Goal: Information Seeking & Learning: Check status

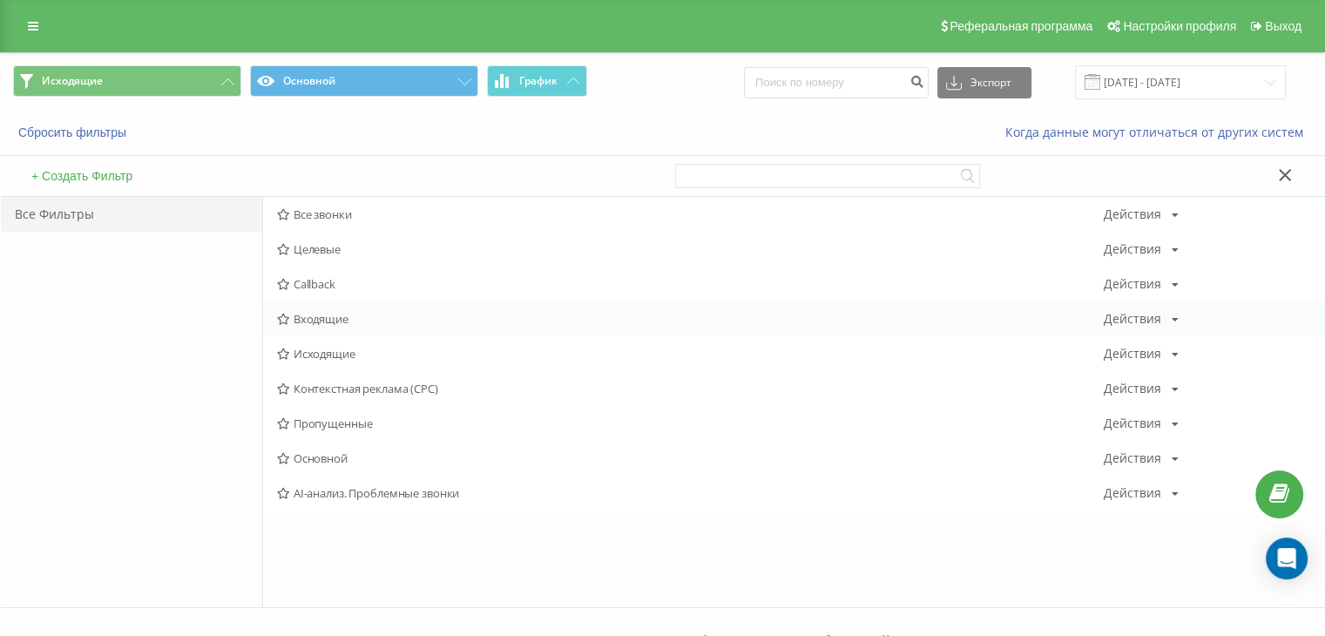
click at [296, 328] on div "Входящие Действия Редактировать Копировать Удалить По умолчанию Поделиться" at bounding box center [793, 318] width 1061 height 35
click at [296, 315] on span "Входящие" at bounding box center [690, 319] width 827 height 12
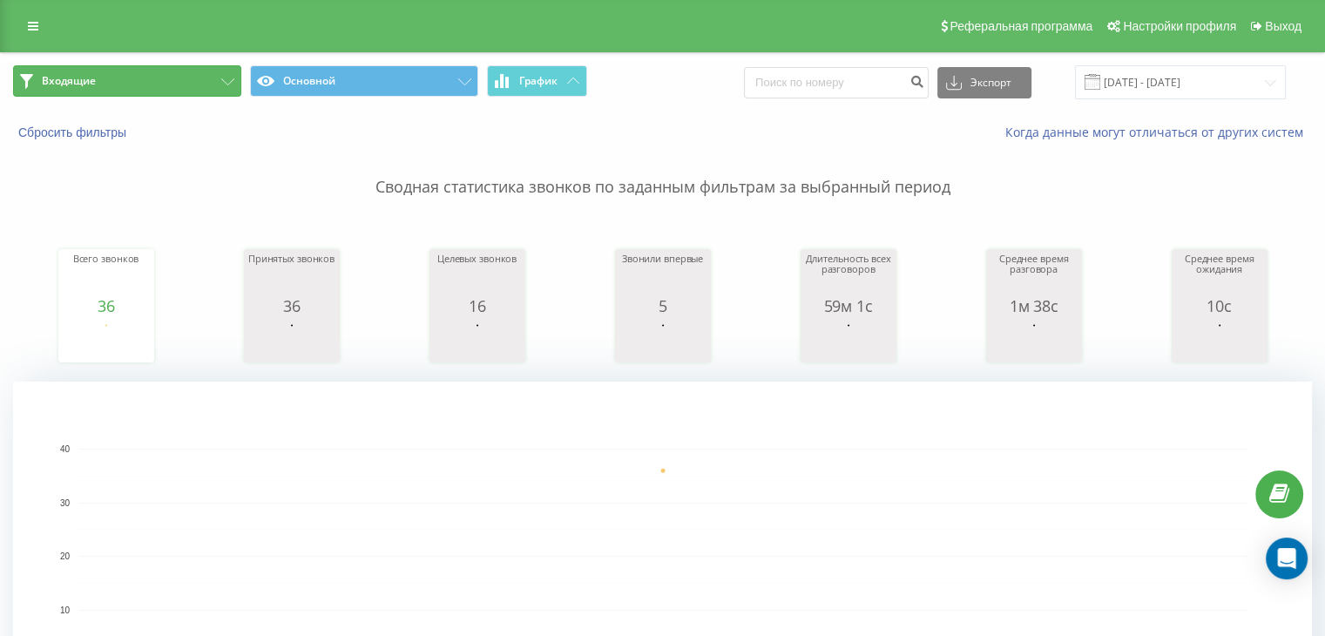
click at [193, 79] on button "Входящие" at bounding box center [127, 80] width 228 height 31
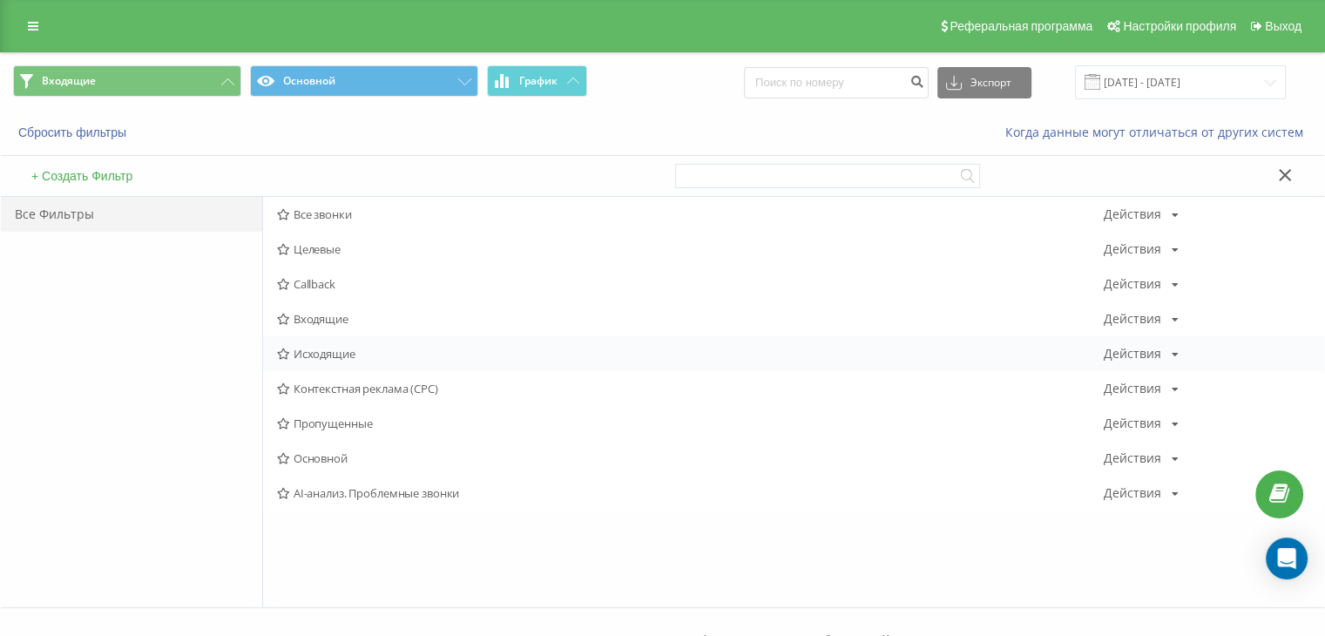
click at [302, 353] on span "Исходящие" at bounding box center [690, 354] width 827 height 12
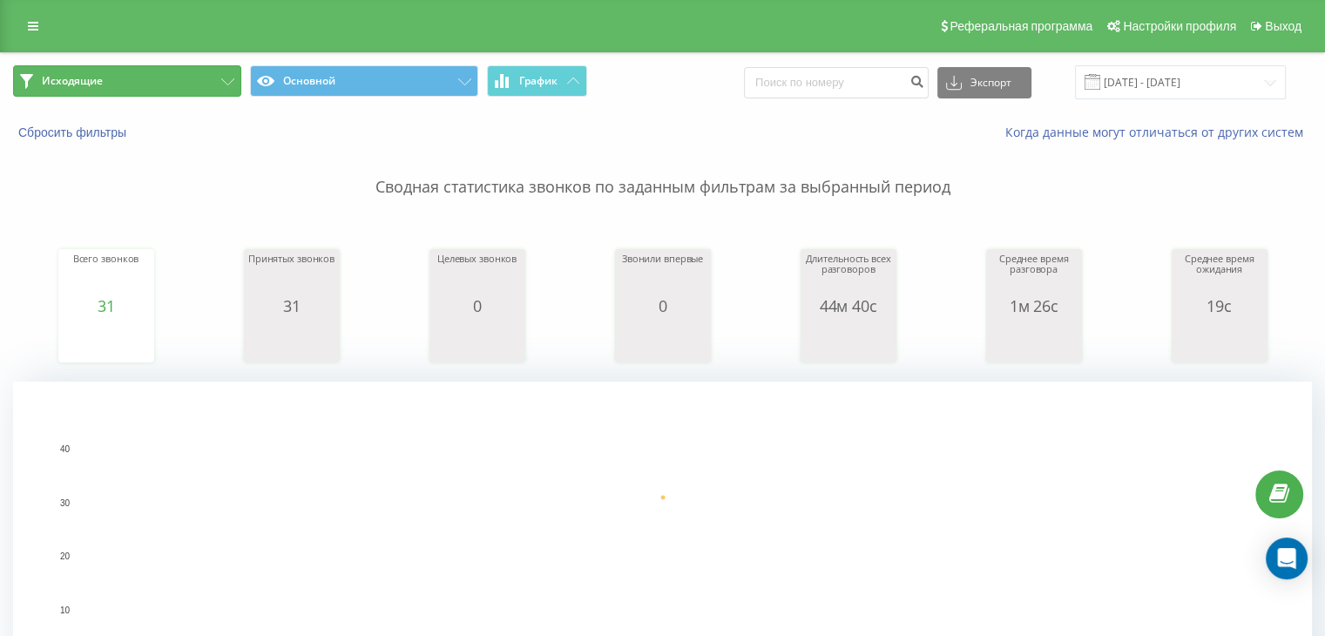
click at [133, 65] on button "Исходящие" at bounding box center [127, 80] width 228 height 31
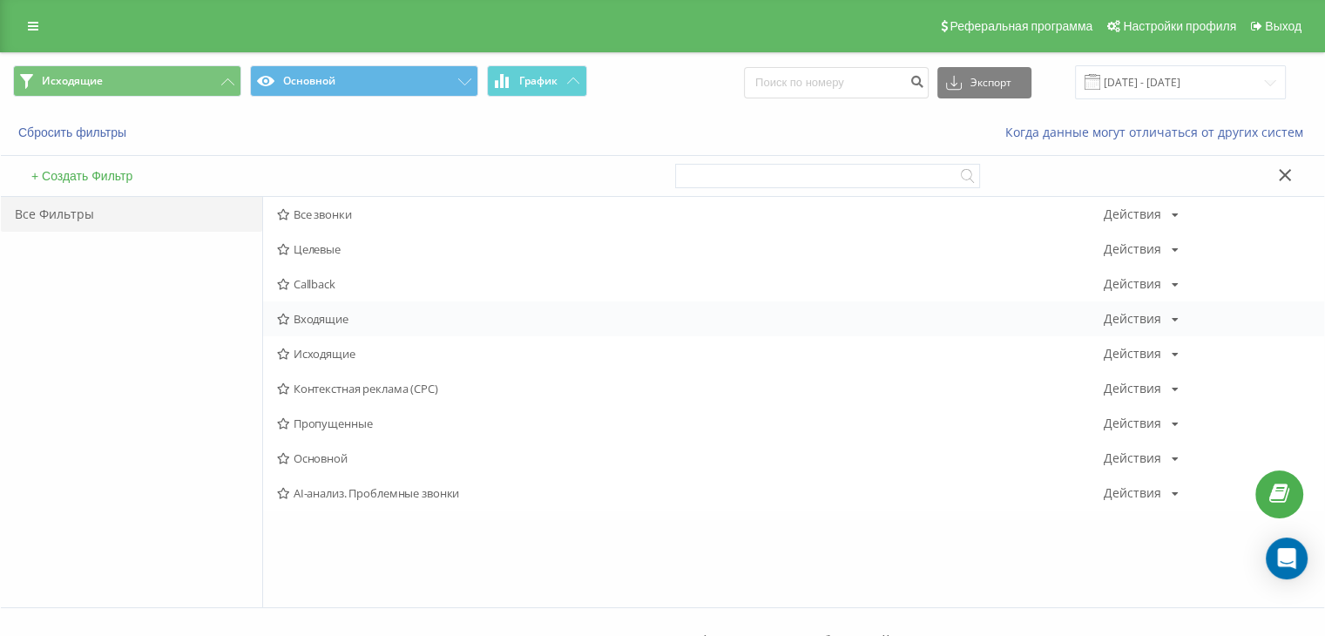
click at [297, 304] on div "Входящие Действия Редактировать Копировать Удалить По умолчанию Поделиться" at bounding box center [793, 318] width 1061 height 35
click at [296, 313] on span "Входящие" at bounding box center [690, 319] width 827 height 12
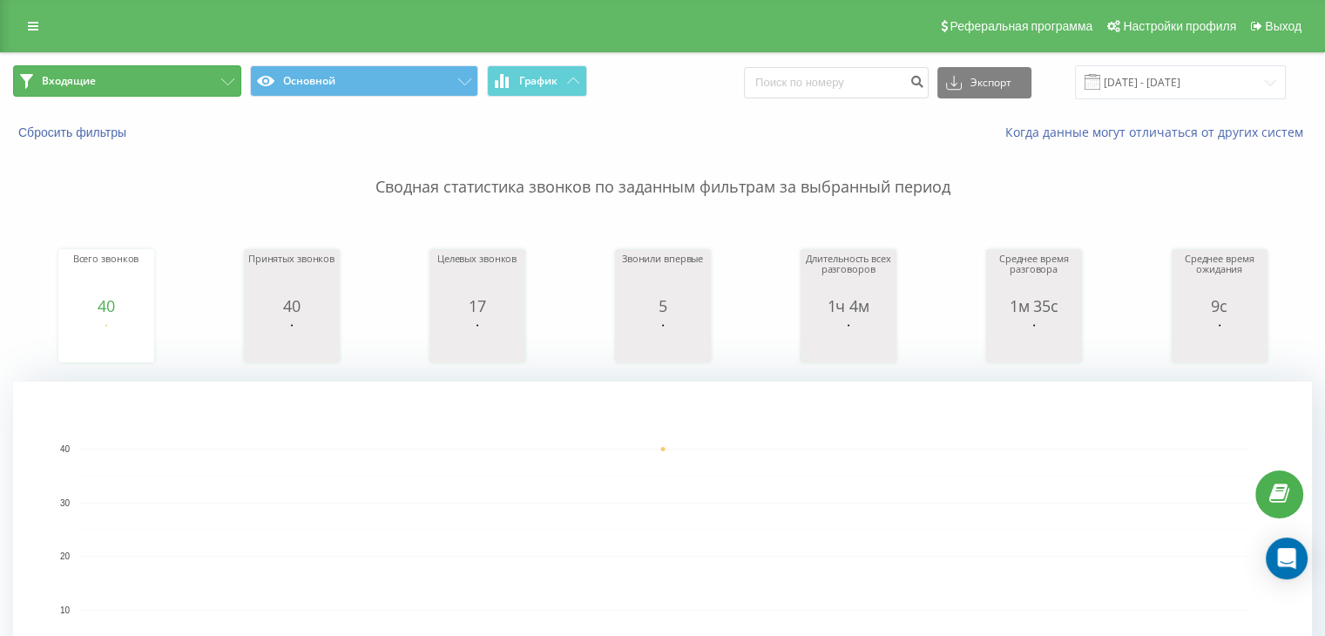
click at [240, 85] on button "Входящие" at bounding box center [127, 80] width 228 height 31
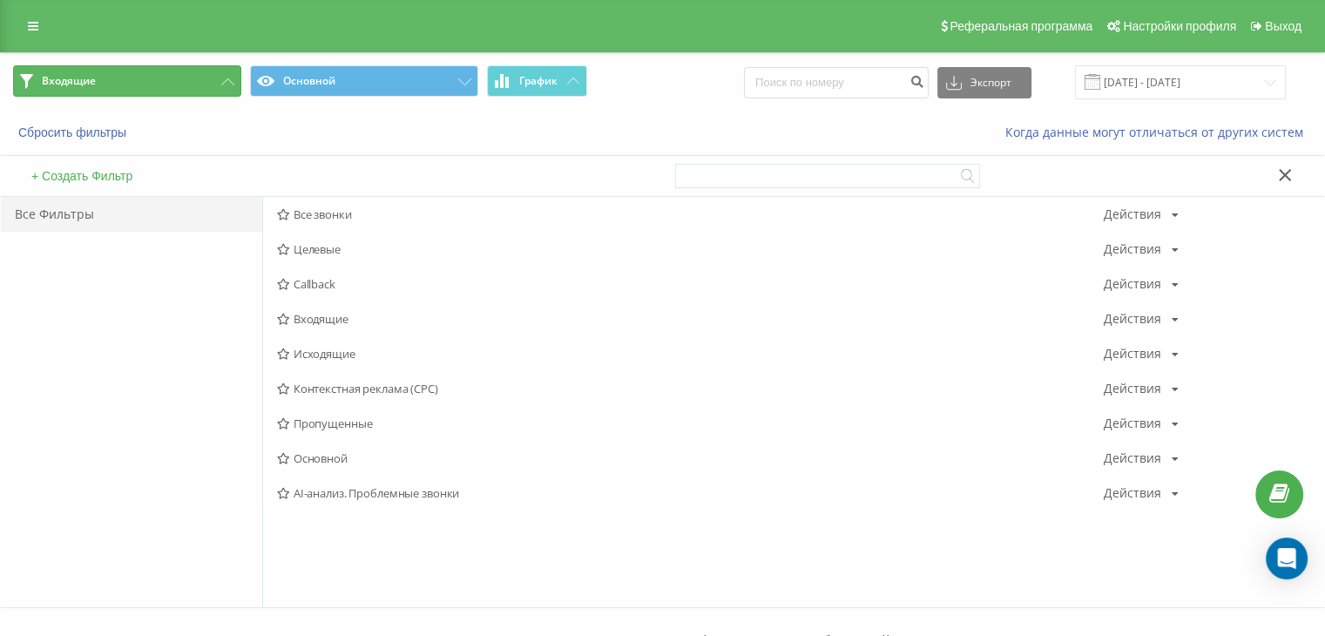
click at [221, 81] on icon at bounding box center [227, 81] width 13 height 7
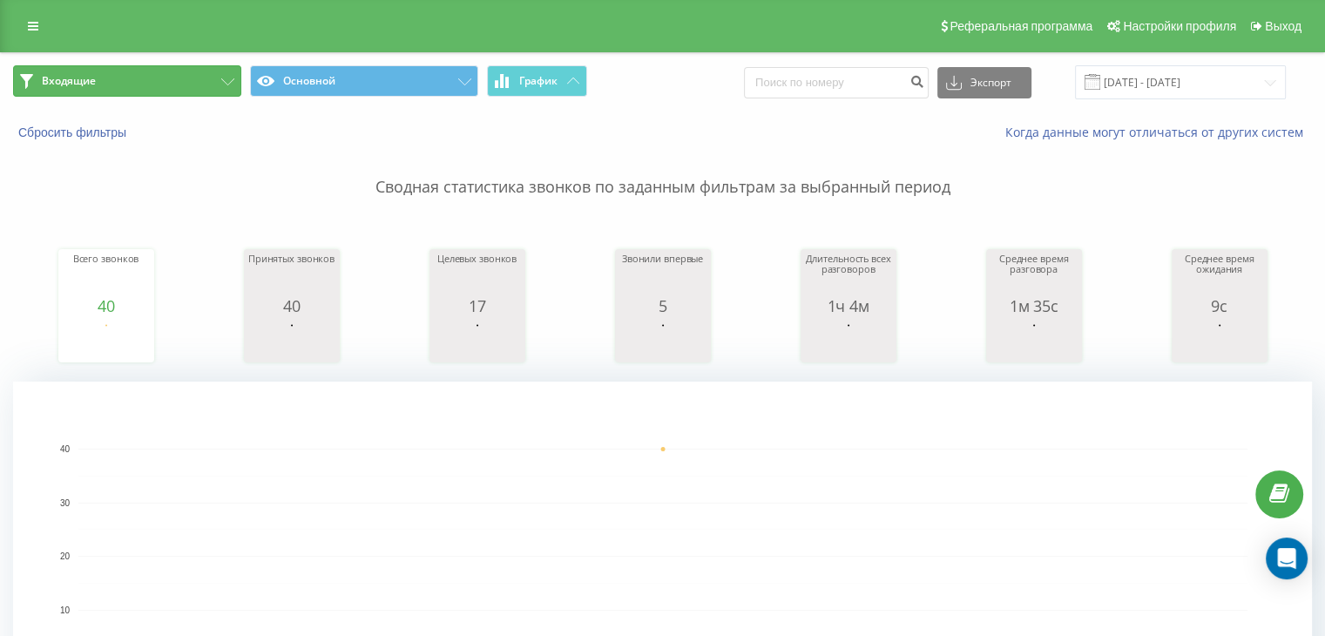
click at [178, 78] on button "Входящие" at bounding box center [127, 80] width 228 height 31
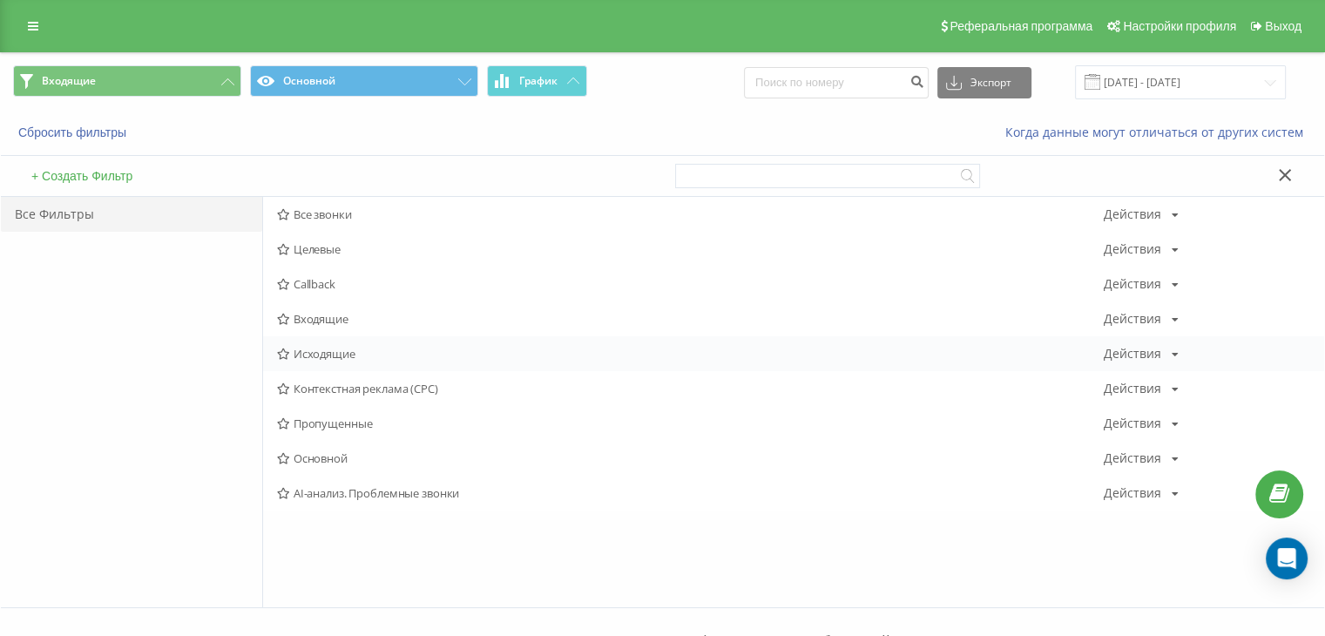
click at [282, 354] on icon at bounding box center [283, 353] width 13 height 11
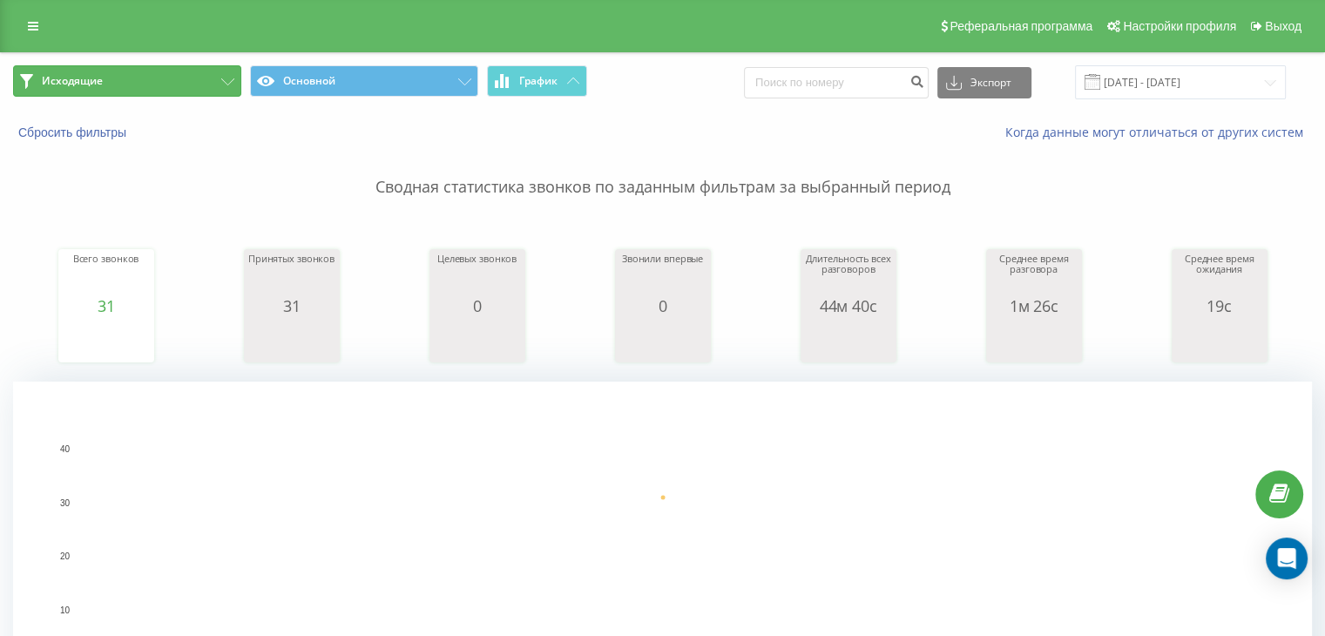
click at [132, 86] on button "Исходящие" at bounding box center [127, 80] width 228 height 31
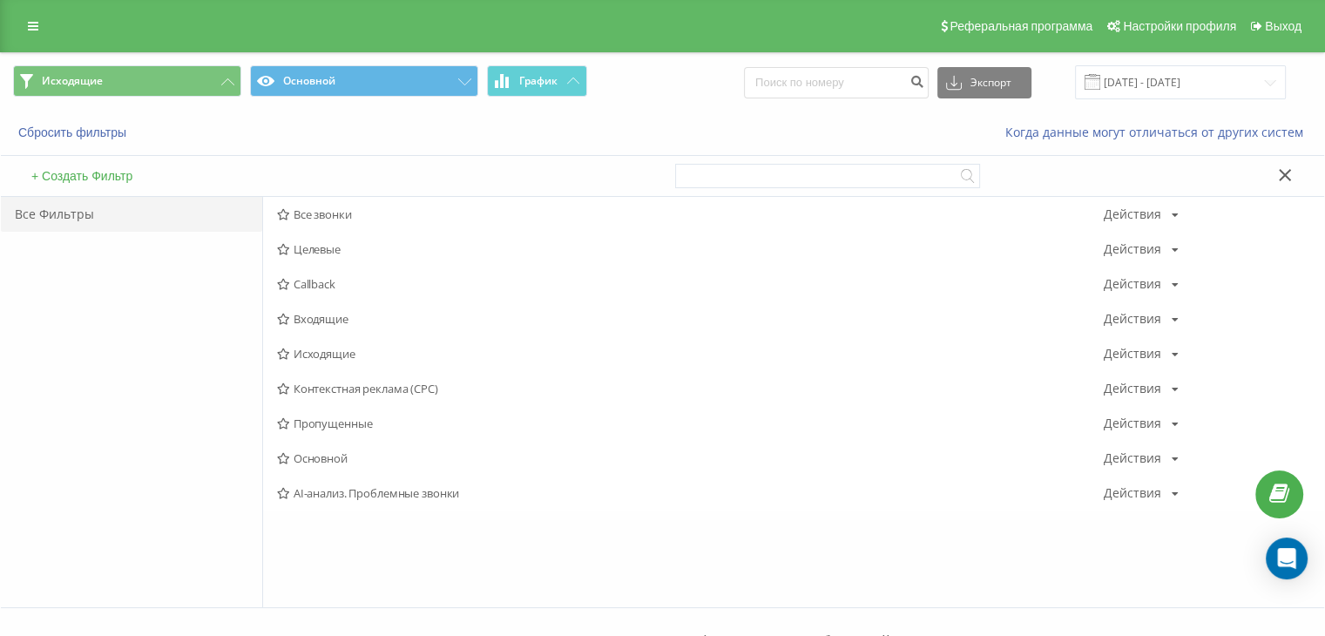
click at [331, 313] on span "Входящие" at bounding box center [690, 319] width 827 height 12
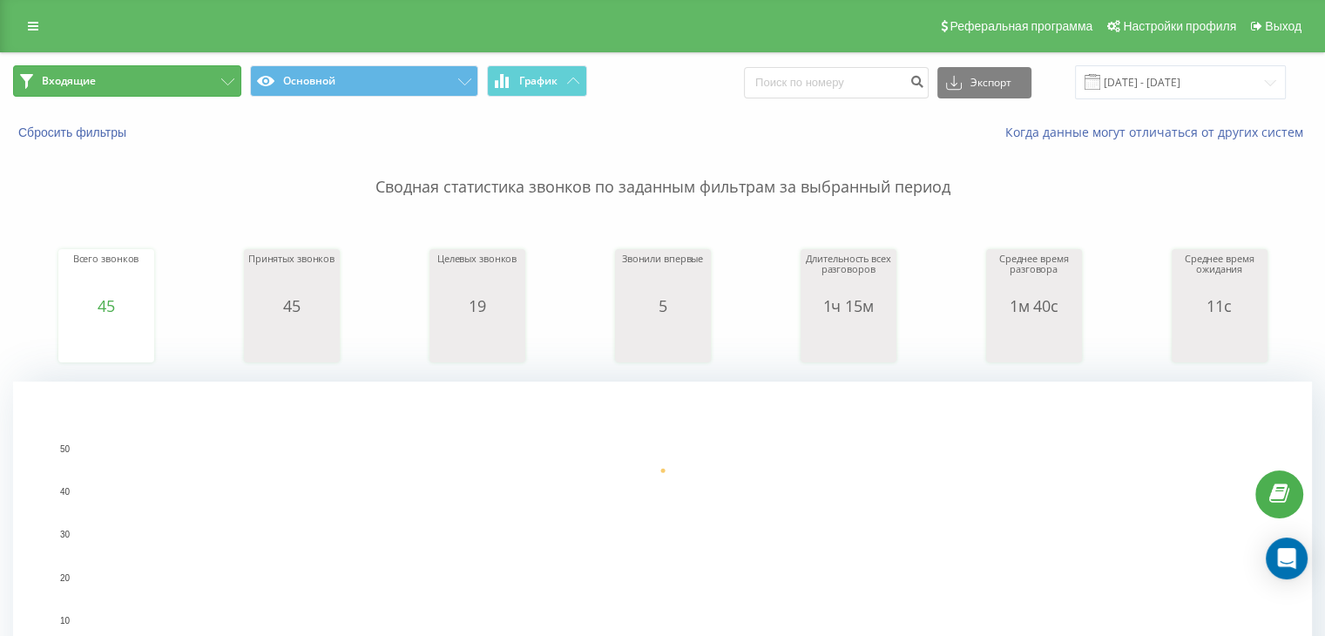
click at [180, 91] on button "Входящие" at bounding box center [127, 80] width 228 height 31
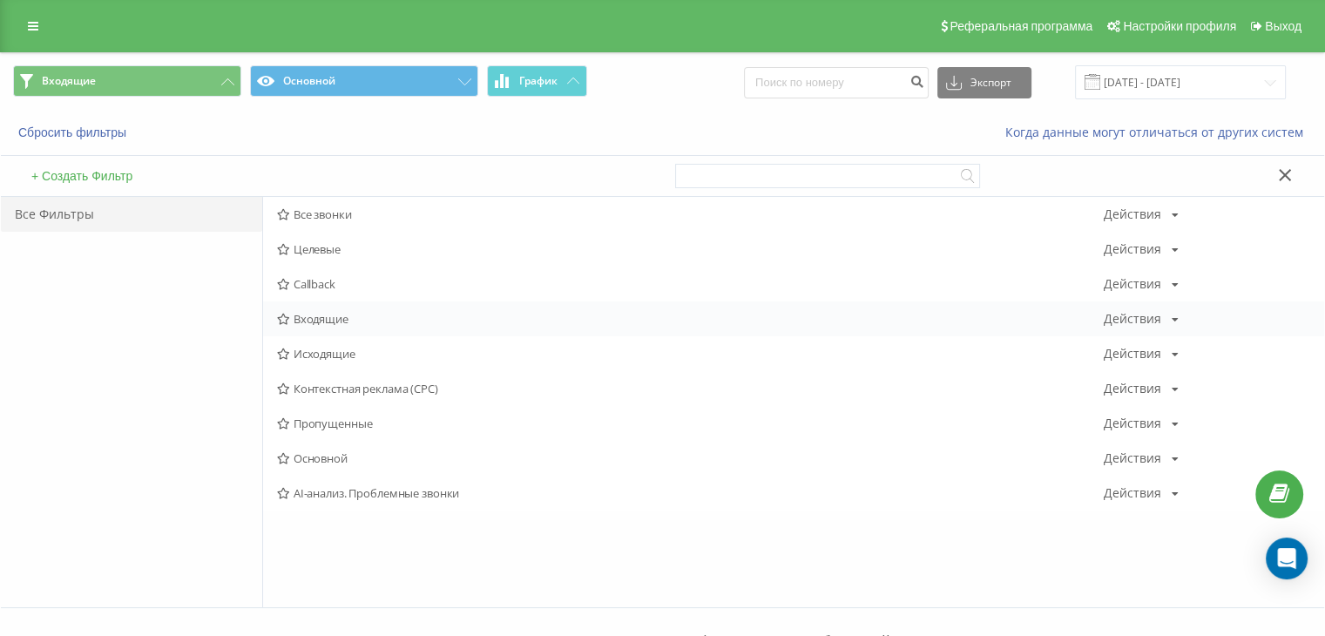
click at [341, 323] on span "Входящие" at bounding box center [690, 319] width 827 height 12
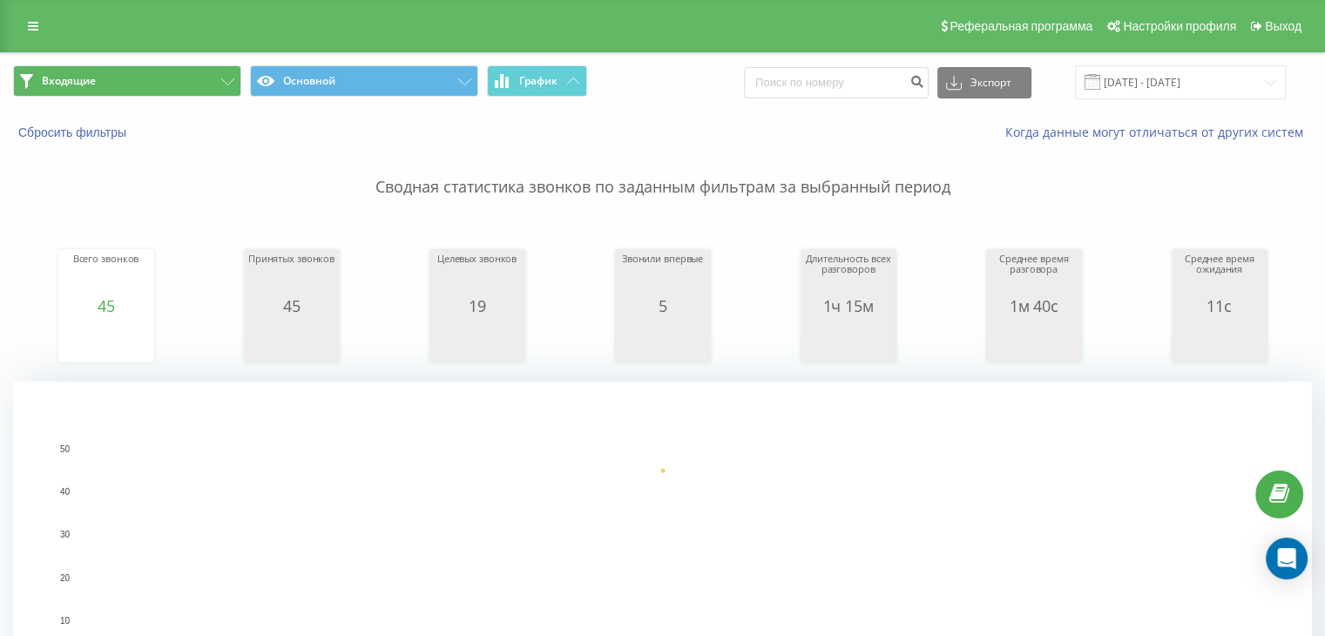
drag, startPoint x: 181, startPoint y: 61, endPoint x: 176, endPoint y: 71, distance: 10.9
click at [180, 62] on div "Входящие Основной График Экспорт .csv .xls .xlsx [DATE] - [DATE]" at bounding box center [662, 82] width 1323 height 58
click at [176, 71] on button "Входящие" at bounding box center [127, 80] width 228 height 31
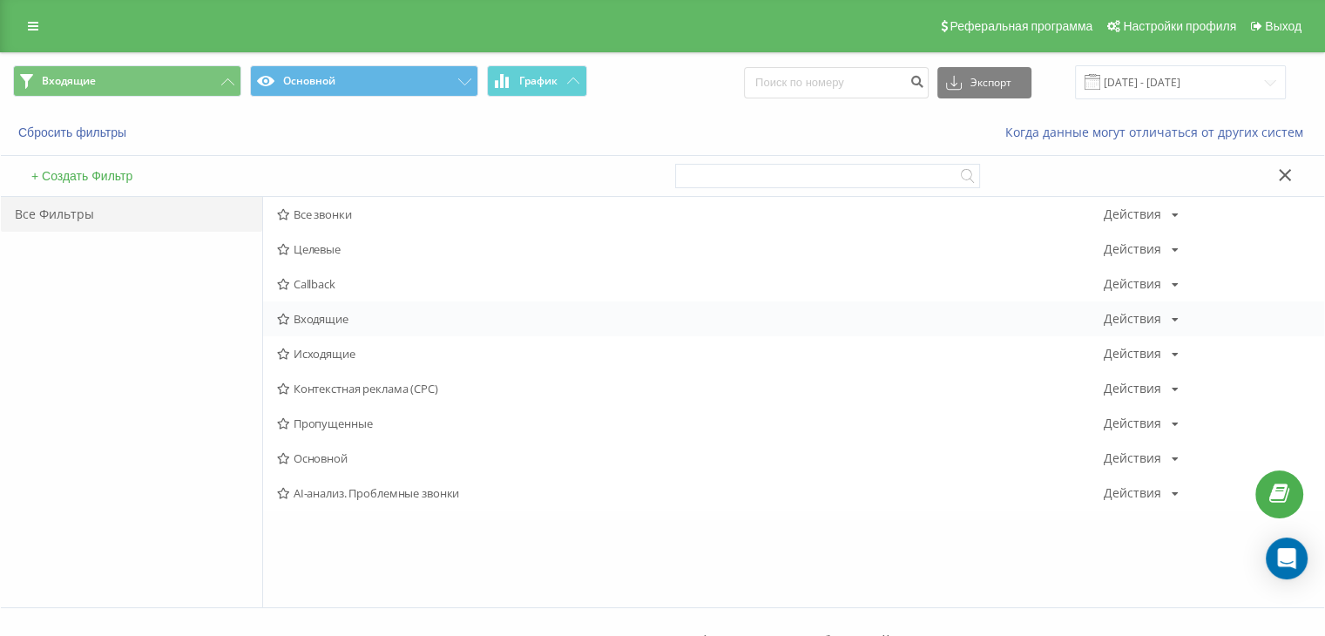
click at [288, 320] on icon at bounding box center [283, 319] width 13 height 11
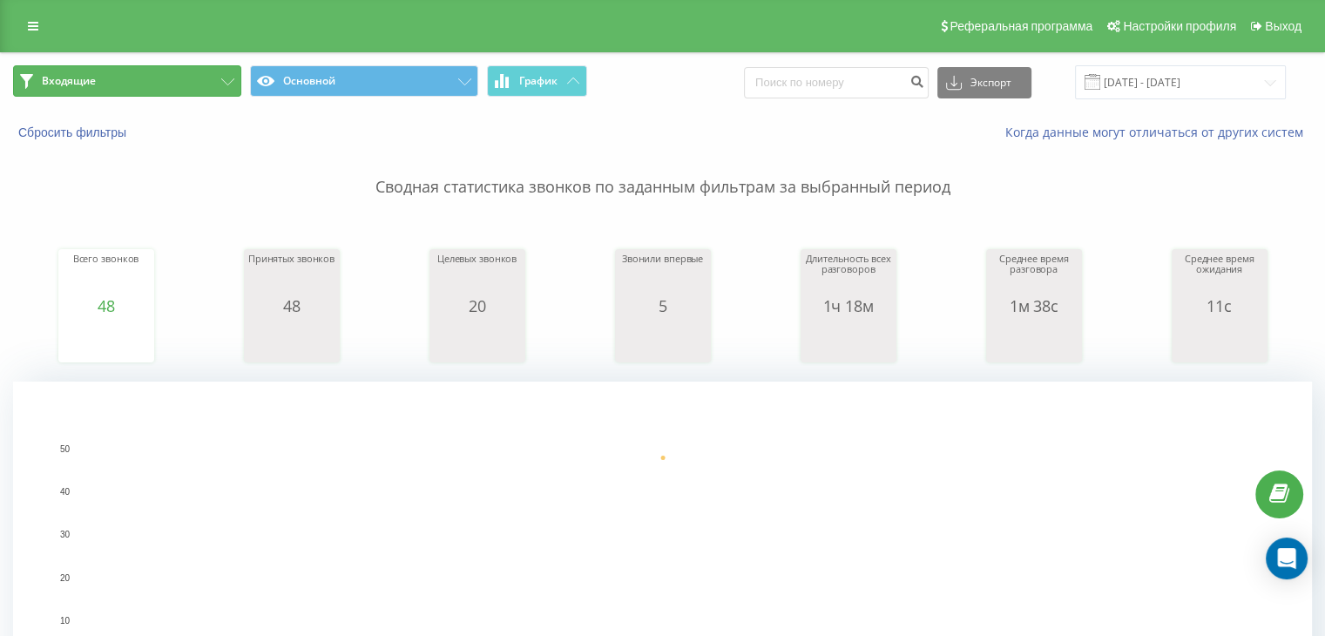
click at [153, 88] on button "Входящие" at bounding box center [127, 80] width 228 height 31
